Goal: Use online tool/utility: Utilize a website feature to perform a specific function

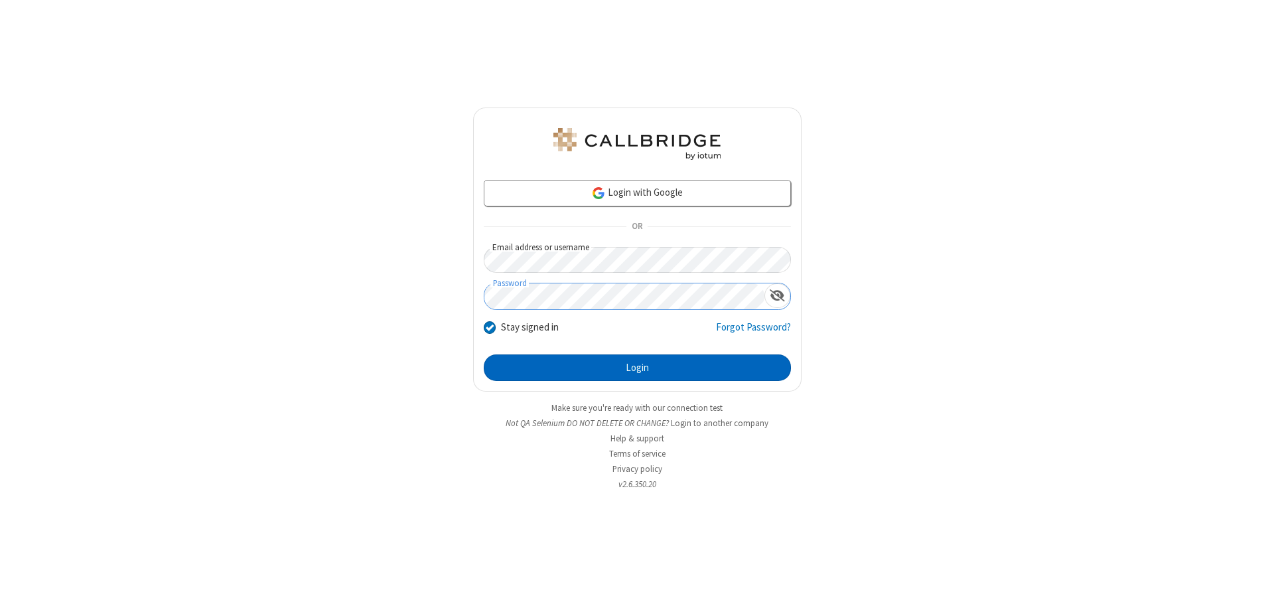
click at [637, 368] on button "Login" at bounding box center [637, 367] width 307 height 27
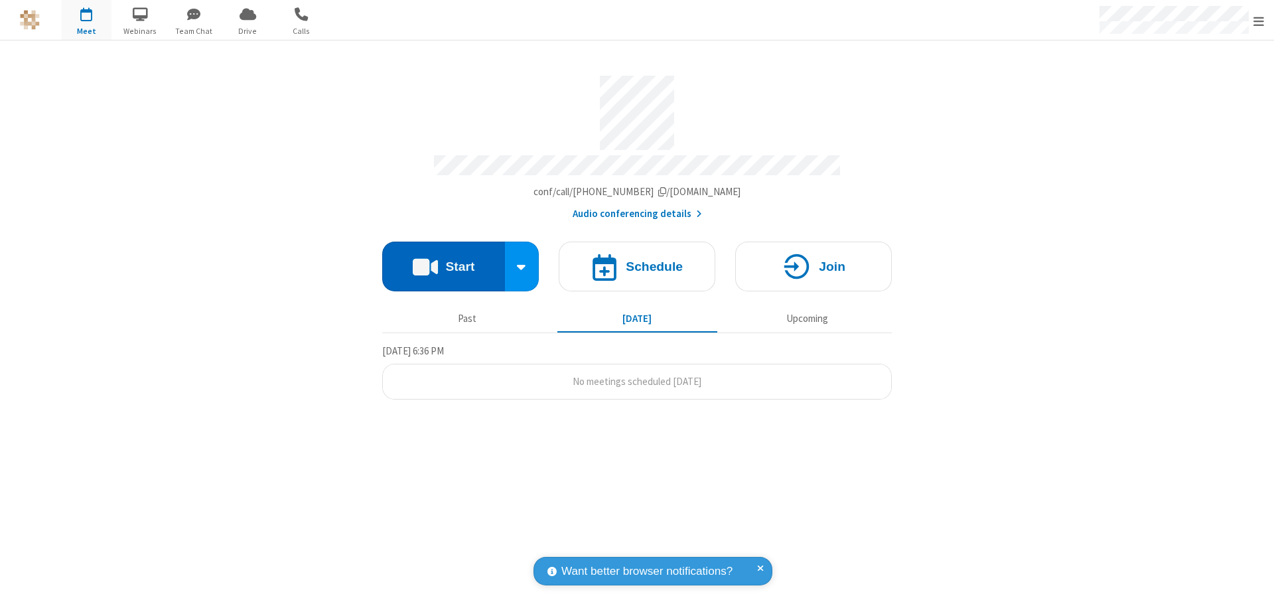
click at [443, 260] on button "Start" at bounding box center [443, 266] width 123 height 50
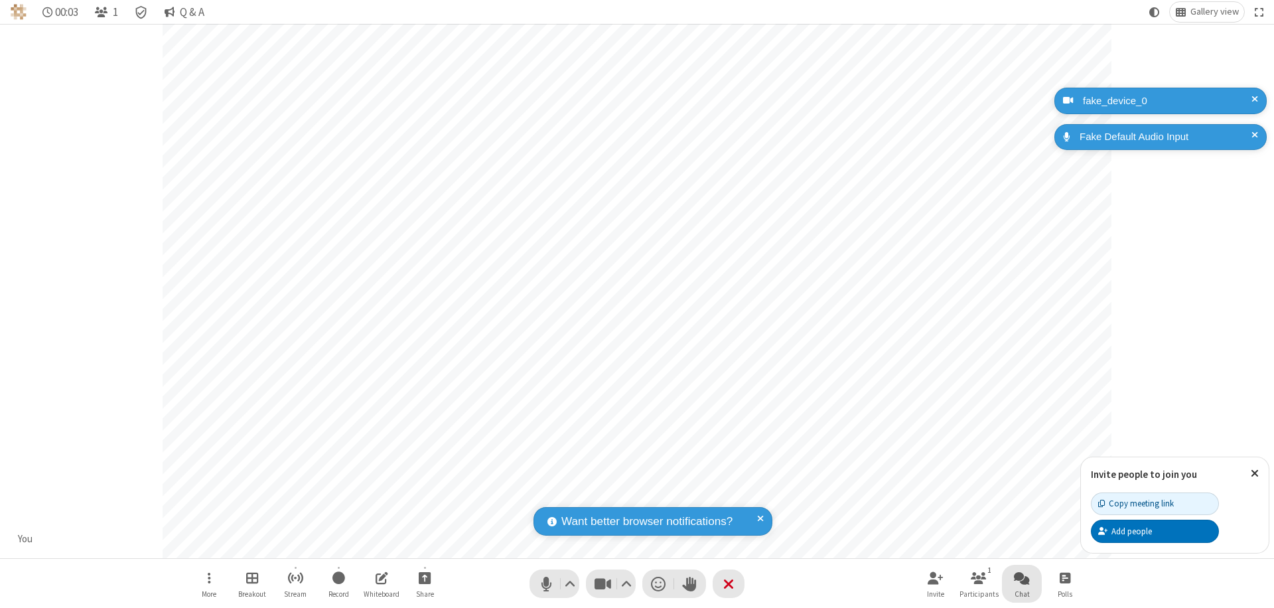
click at [1022, 577] on span "Open chat" at bounding box center [1022, 577] width 16 height 17
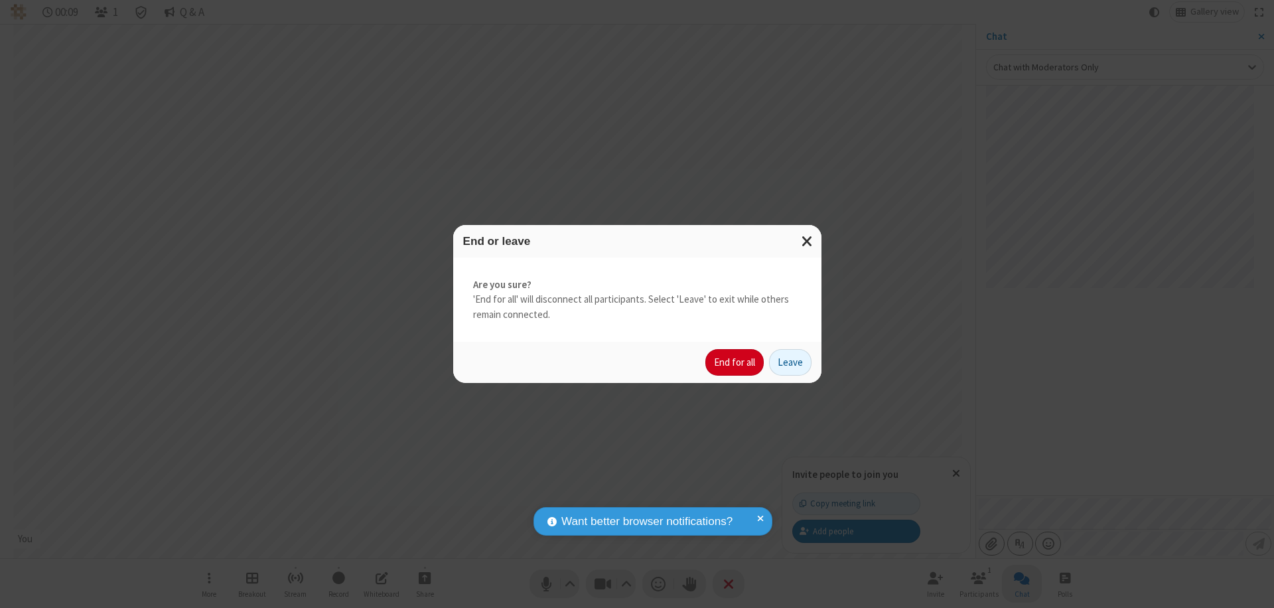
click at [735, 362] on button "End for all" at bounding box center [734, 362] width 58 height 27
